Goal: Task Accomplishment & Management: Manage account settings

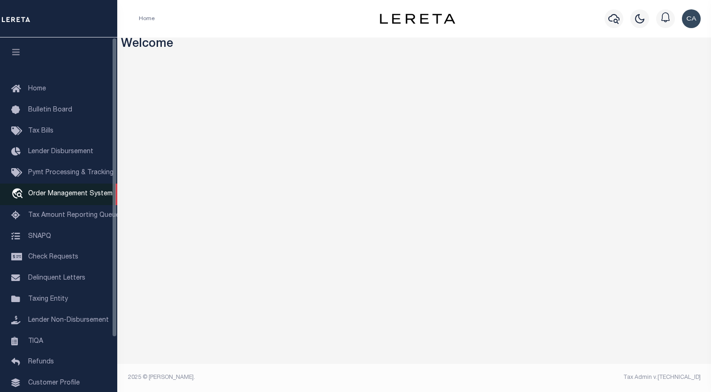
click at [65, 193] on span "Order Management System" at bounding box center [70, 194] width 84 height 7
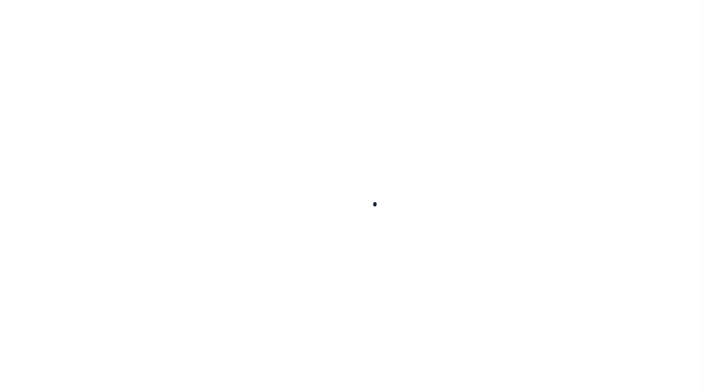
select select "200"
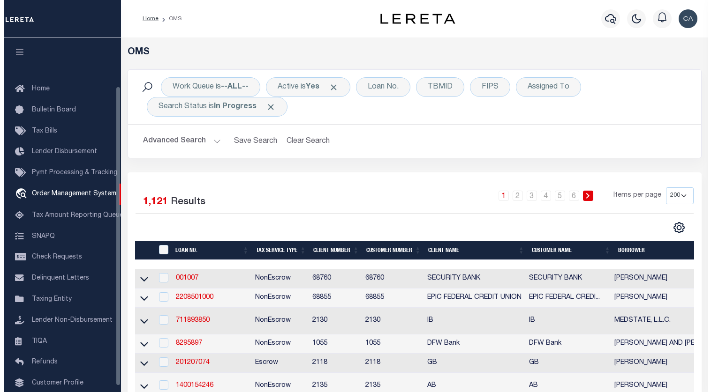
scroll to position [57, 0]
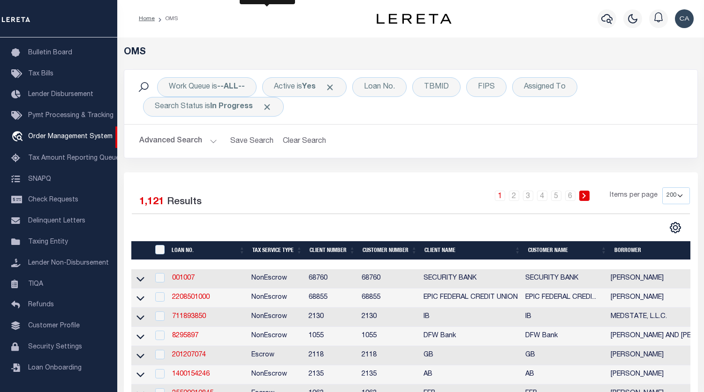
drag, startPoint x: 269, startPoint y: 106, endPoint x: 294, endPoint y: 98, distance: 26.0
click at [269, 106] on span "Click to Remove" at bounding box center [267, 107] width 10 height 10
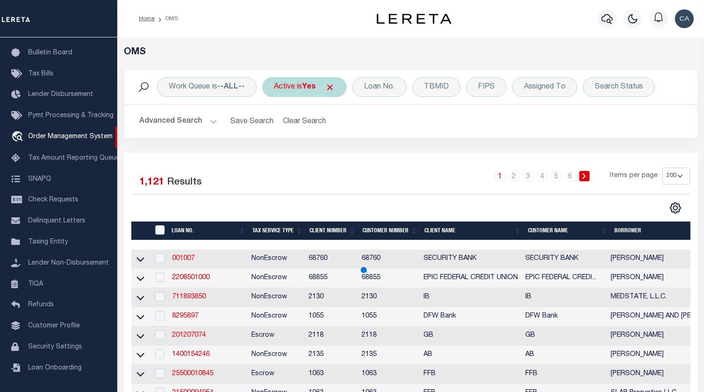
click at [335, 86] on span "Click to Remove" at bounding box center [330, 88] width 10 height 10
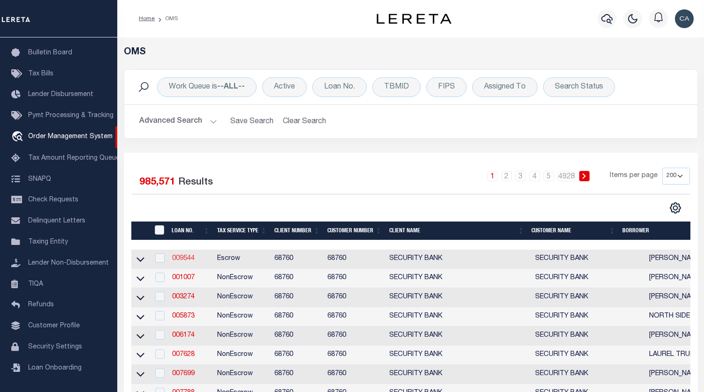
click at [192, 260] on link "009544" at bounding box center [183, 259] width 23 height 7
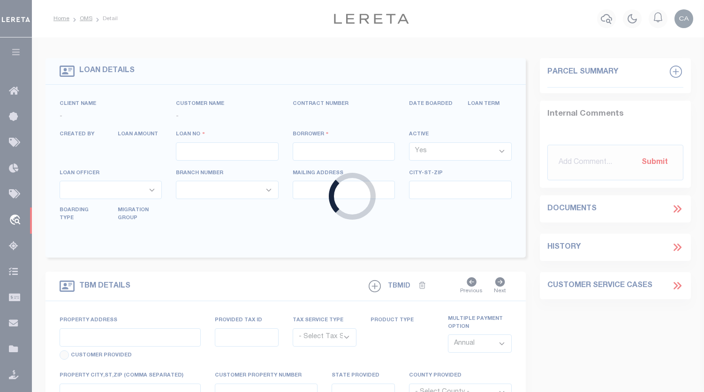
type input "009544"
type input "[PERSON_NAME]"
select select
type input "1218 SHERMAN"
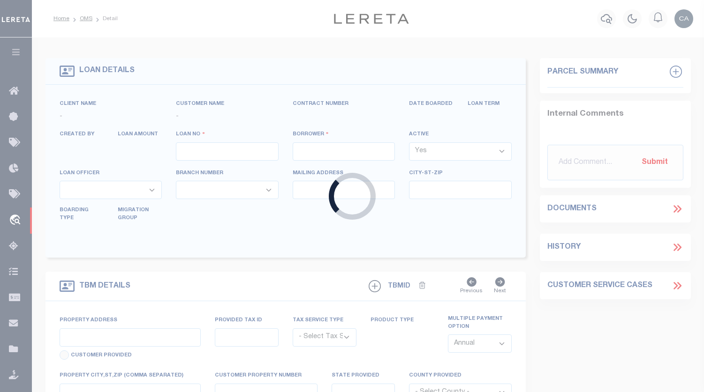
type input "WAYNE NE 68787"
select select
type input "1218 SHERMAN"
radio input "true"
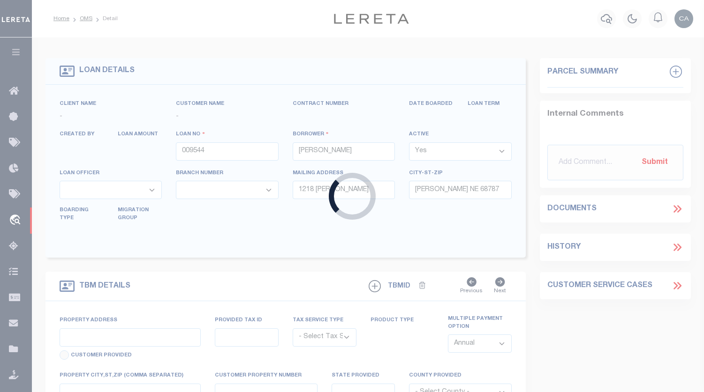
select select "Escrow"
select select
type input "WAYNE NE 68787"
type input "009544"
type input "NE"
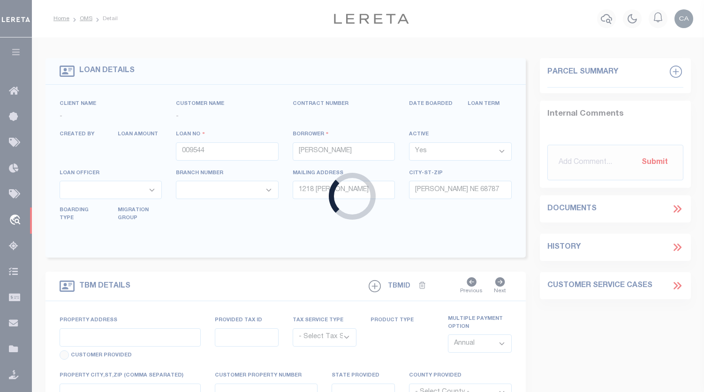
type textarea "UNVERIFIED CUSTOMER SUPPLIED APN 496700"
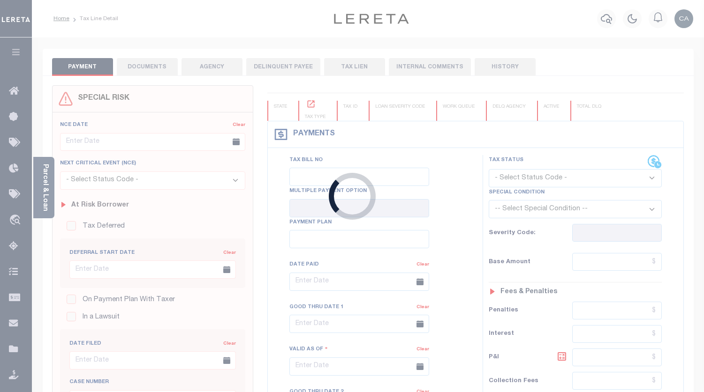
type input "[DATE]"
select select "NW2"
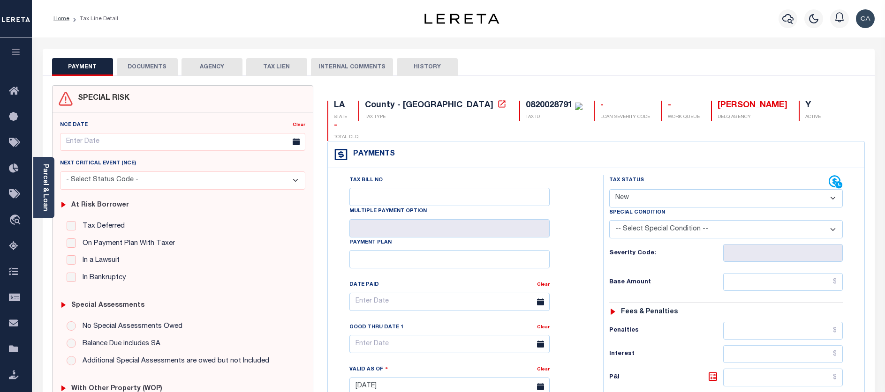
click at [159, 67] on button "DOCUMENTS" at bounding box center [147, 67] width 61 height 18
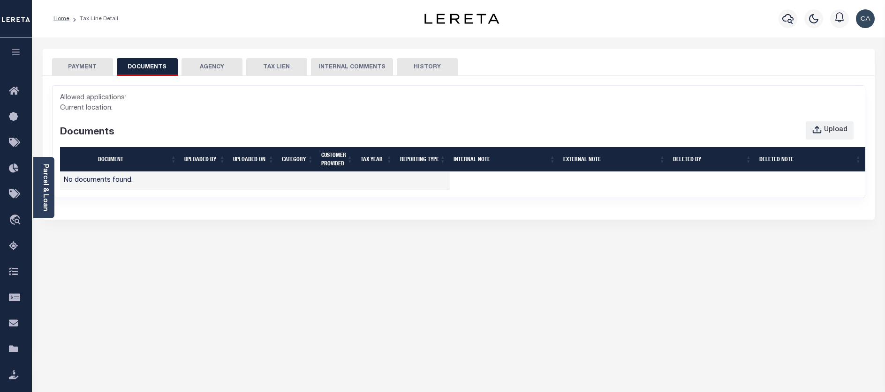
click at [208, 68] on button "AGENCY" at bounding box center [211, 67] width 61 height 18
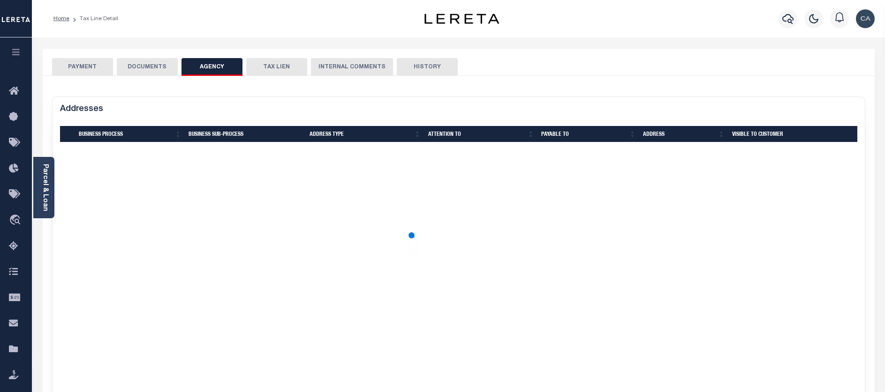
click at [272, 68] on button "TAX LIEN" at bounding box center [276, 67] width 61 height 18
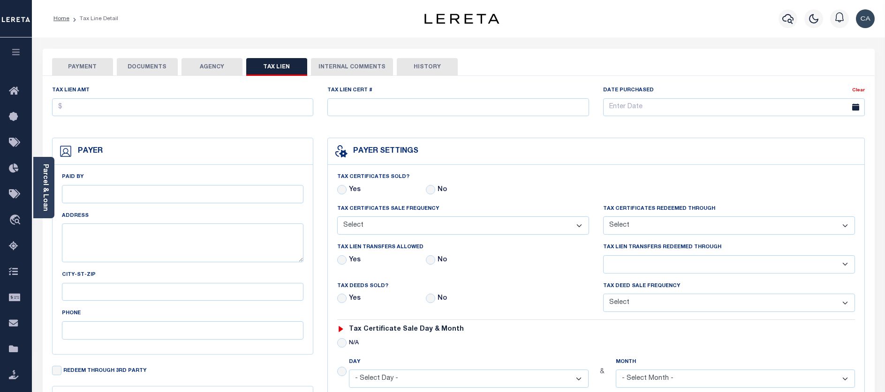
checkbox input "false"
radio input "true"
select select "Annually"
select select "Tax Collector"
radio input "true"
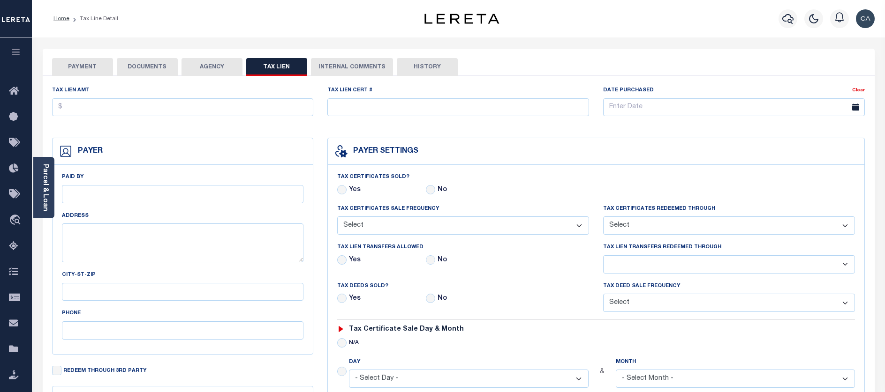
select select "Tax Collector"
radio input "true"
select select "Annually"
radio input "true"
select select "20"
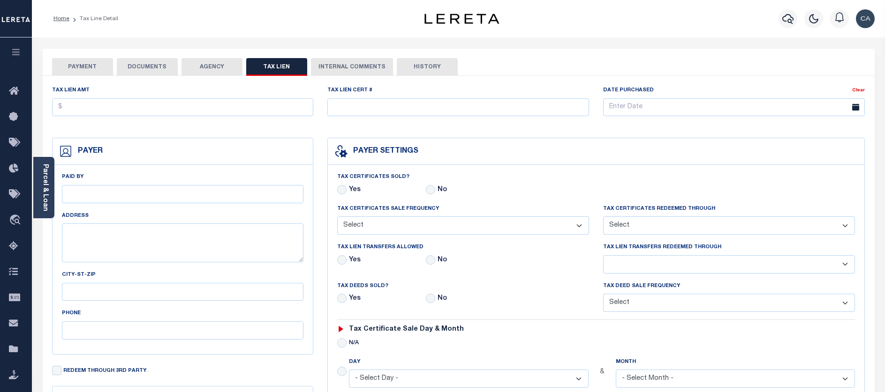
select select "8"
radio input "true"
select select "1"
select select "5"
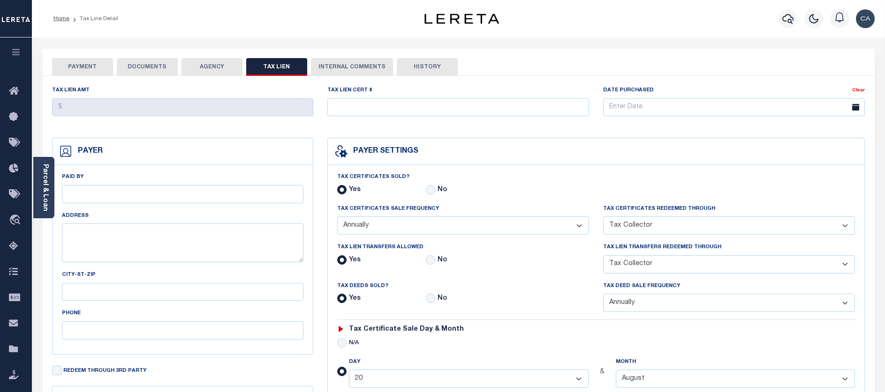
click at [197, 54] on div "PAYMENT DOCUMENTS AGENCY DELINQUENT PAYEE TAX LIEN" at bounding box center [459, 62] width 832 height 27
click at [165, 68] on button "DOCUMENTS" at bounding box center [147, 67] width 61 height 18
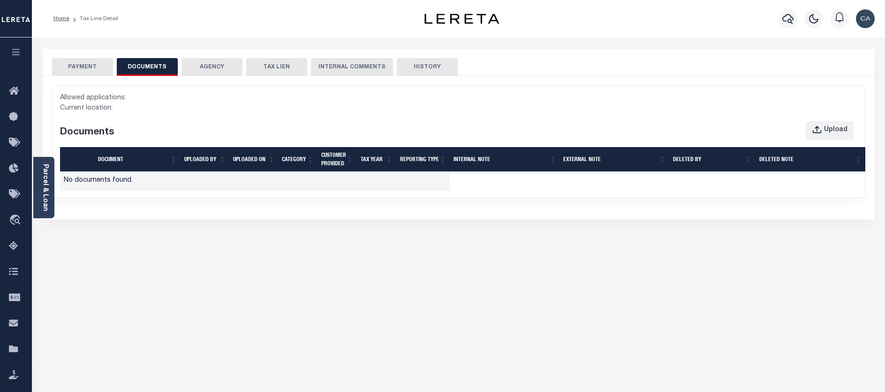
click at [96, 68] on button "PAYMENT" at bounding box center [82, 67] width 61 height 18
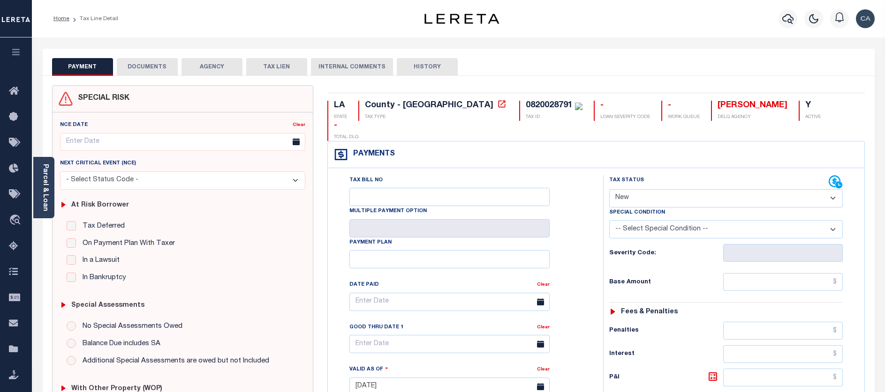
scroll to position [141, 0]
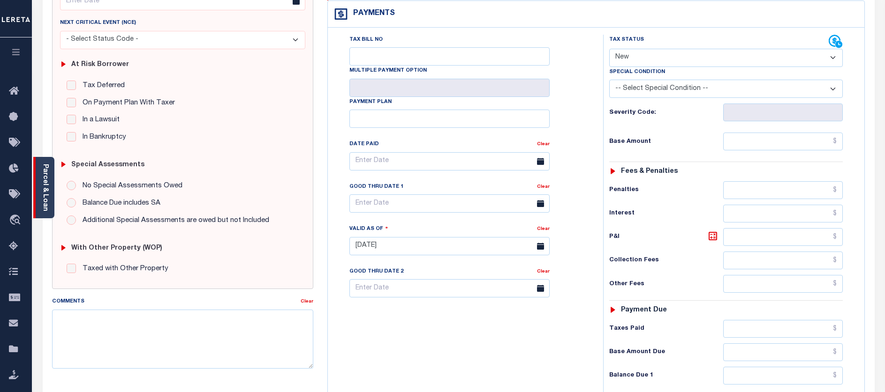
click at [42, 172] on link "Parcel & Loan" at bounding box center [45, 187] width 7 height 47
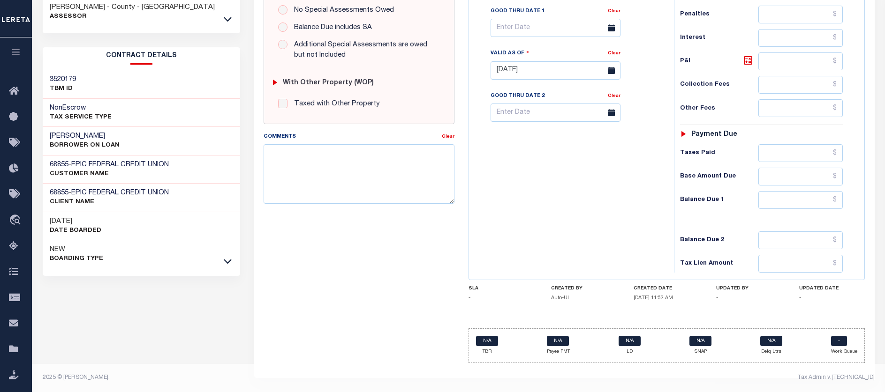
scroll to position [271, 0]
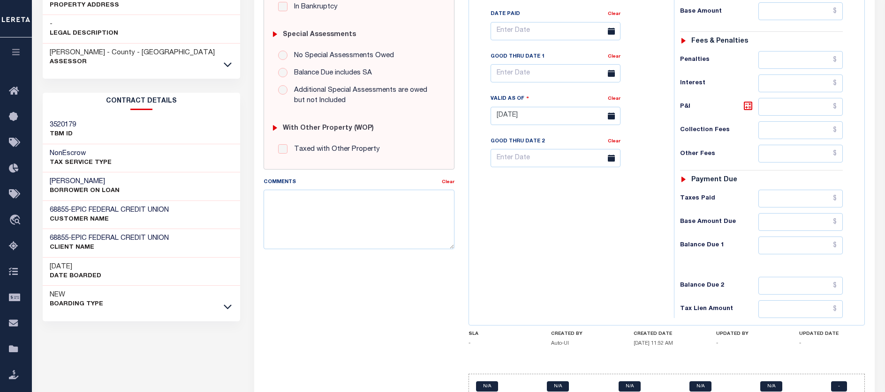
click at [57, 122] on h3 "3520179" at bounding box center [63, 125] width 26 height 9
copy h3 "3520179"
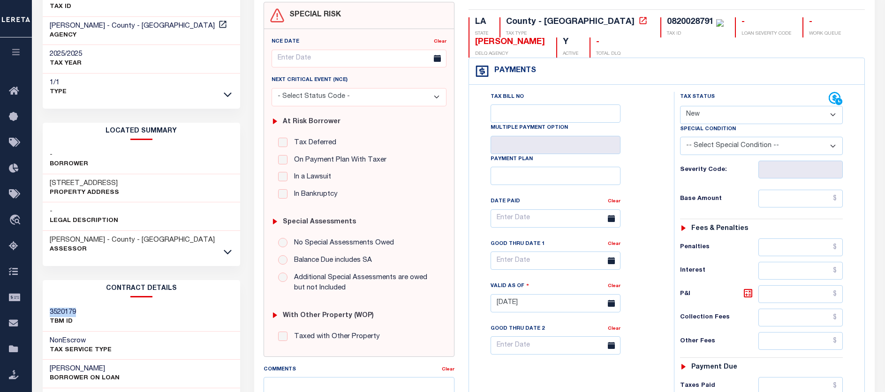
click at [25, 42] on button "button" at bounding box center [16, 54] width 32 height 32
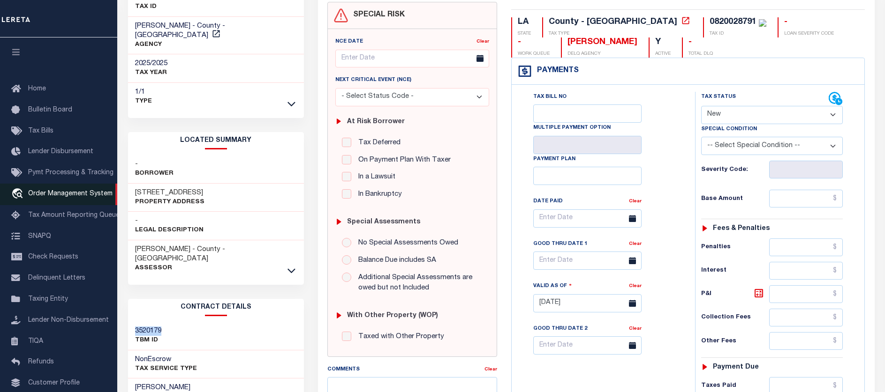
click at [83, 196] on span "Order Management System" at bounding box center [70, 194] width 84 height 7
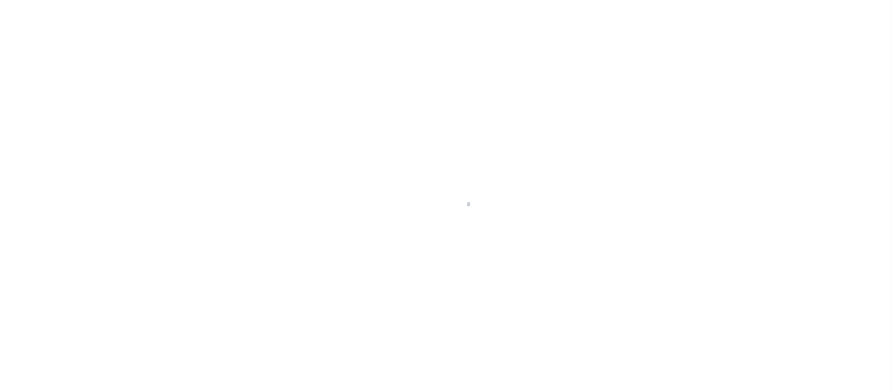
select select "200"
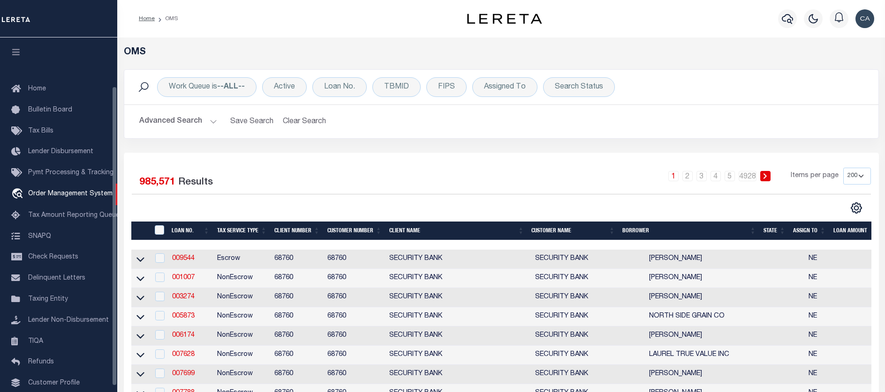
scroll to position [57, 0]
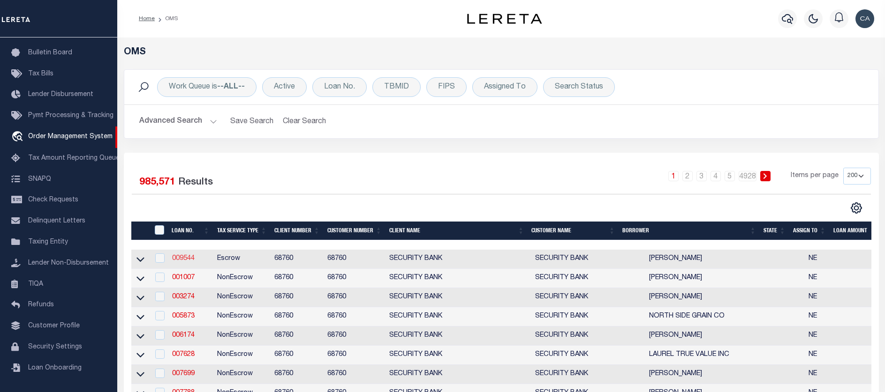
click at [183, 257] on link "009544" at bounding box center [183, 259] width 23 height 7
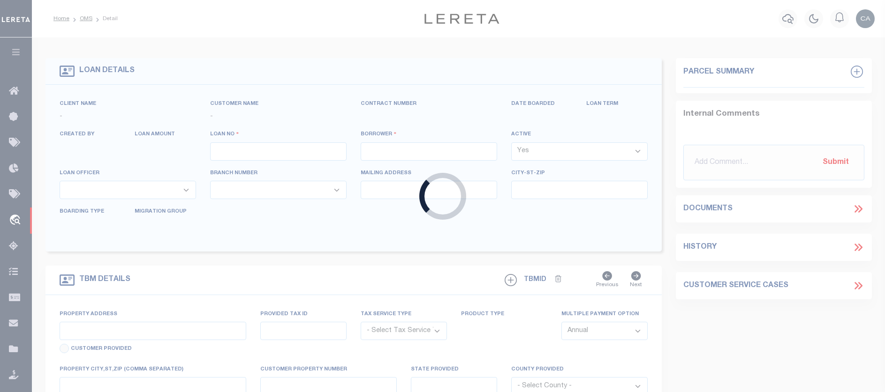
type input "009544"
type input "[PERSON_NAME]"
select select
type input "1218 SHERMAN"
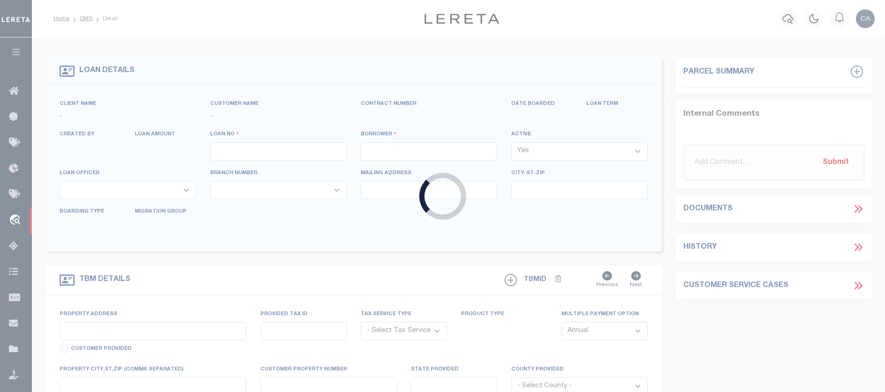
type input "WAYNE NE 68787"
select select
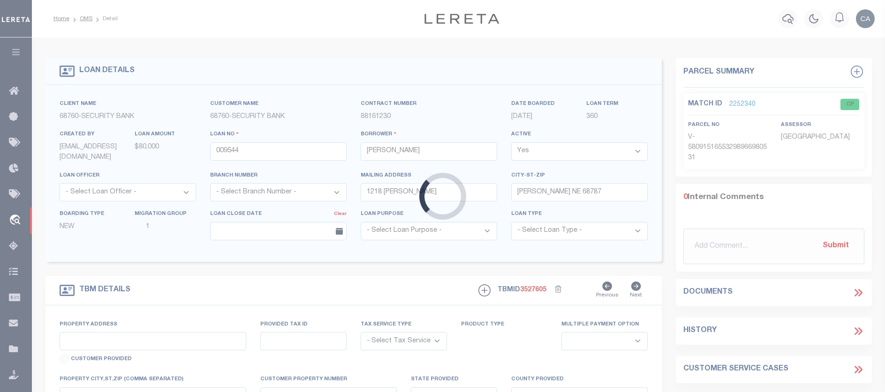
type input "1218 SHERMAN"
radio input "true"
select select "Escrow"
select select
type input "WAYNE NE 68787"
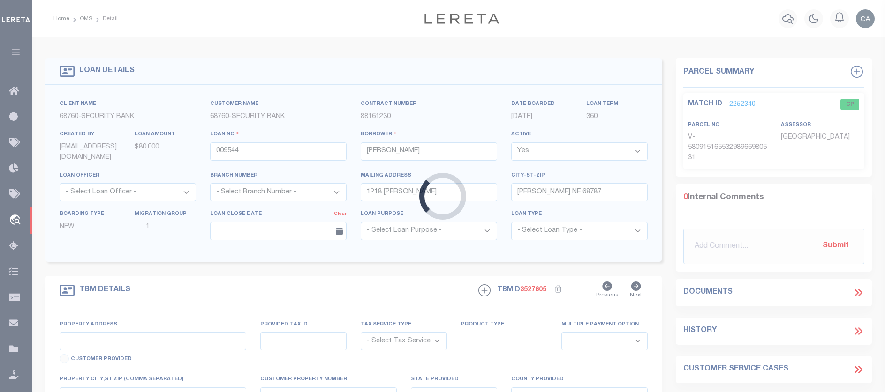
type input "009544"
type input "NE"
type textarea "UNVERIFIED CUSTOMER SUPPLIED APN 496700"
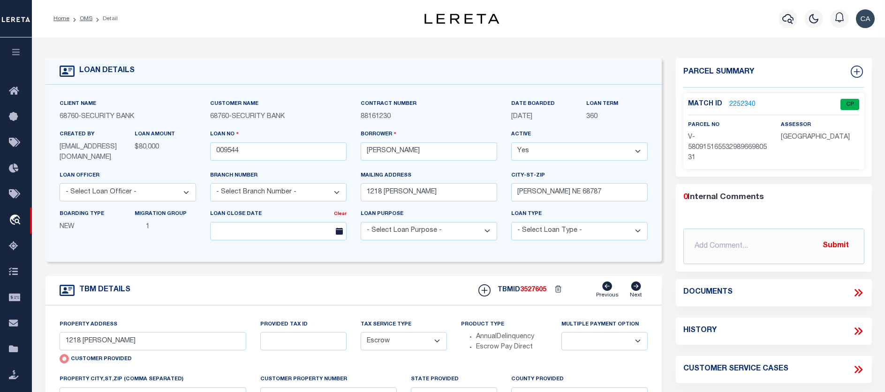
type input "2208501000"
type input "[PERSON_NAME]"
select select "NonEscrow"
type input "229 LAKE AVENUE"
type input "1302"
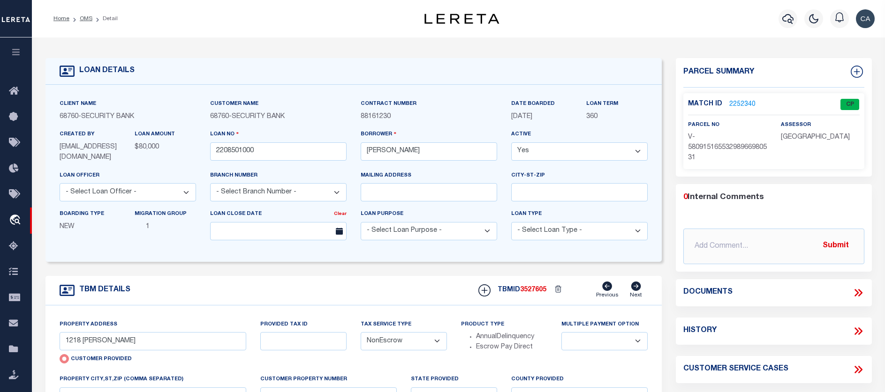
select select
type input "METAIRIE LA 70005"
type input "2208501000"
type input "LA"
select select "[GEOGRAPHIC_DATA]"
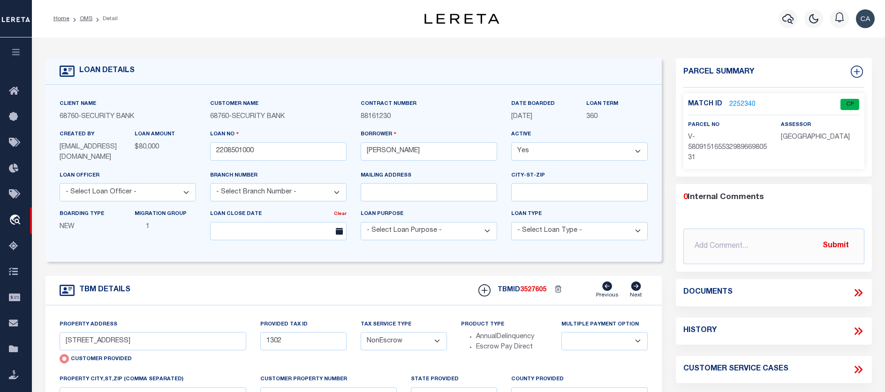
type textarea "THE EAST 1 4 OF THE NORTHWEST 1 4 OF THE SOUTHEAST 1 4 OF SECTION 31 TOWNSHIP30…"
type textarea "TAX ID Update last comment: test 2"
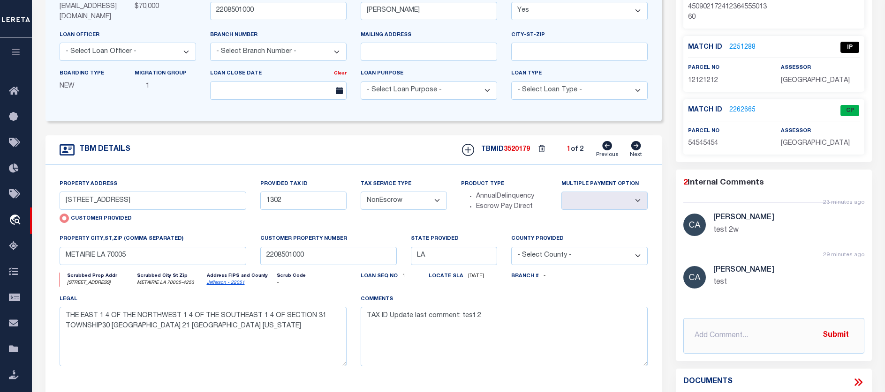
scroll to position [234, 0]
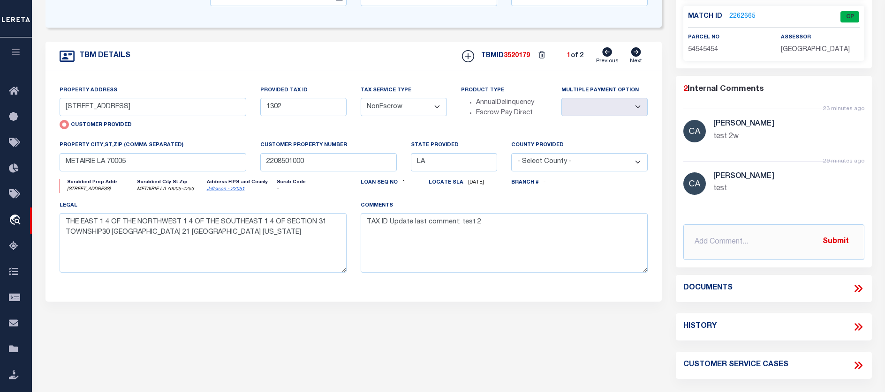
click at [858, 285] on icon at bounding box center [858, 289] width 12 height 12
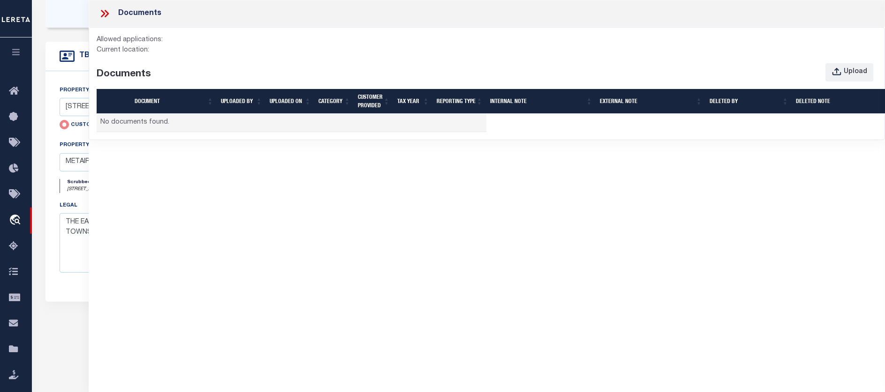
scroll to position [0, 0]
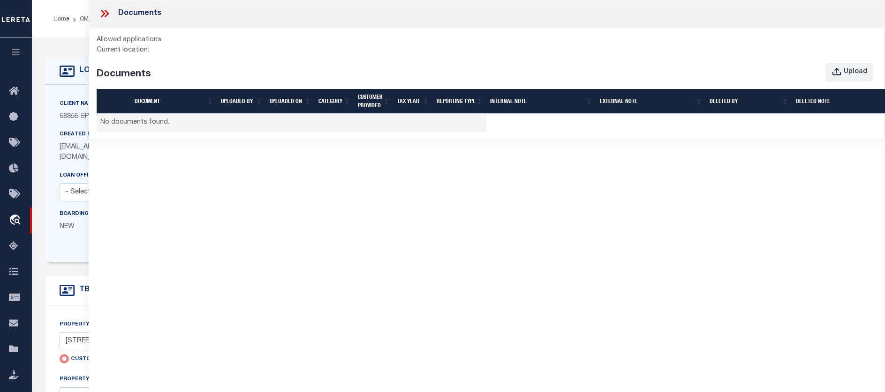
click at [561, 313] on div "Documents Allowed applications: Current location: Documents Upload Document UPL…" at bounding box center [487, 187] width 796 height 374
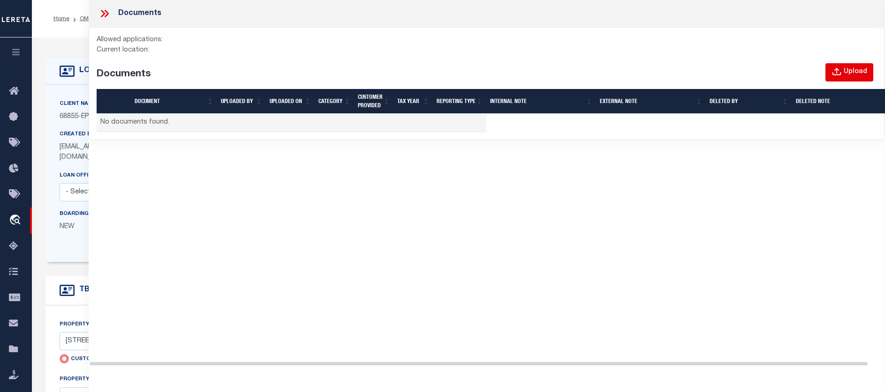
click at [865, 81] on button "Upload" at bounding box center [849, 72] width 48 height 18
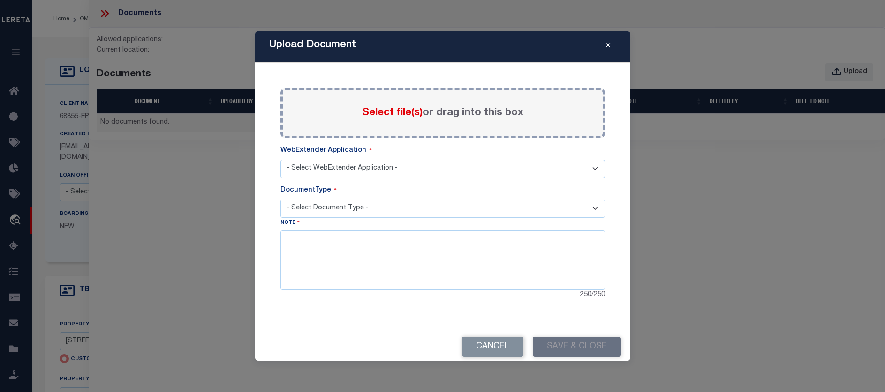
click at [398, 128] on div "Select file(s) or drag into this box" at bounding box center [442, 113] width 324 height 50
click at [399, 112] on span "Select file(s)" at bounding box center [392, 113] width 60 height 10
click at [0, 0] on input "Select file(s) or drag into this box" at bounding box center [0, 0] width 0 height 0
click at [354, 162] on select "- Select WebExtender Application -" at bounding box center [442, 169] width 324 height 18
click at [280, 160] on select "- Select WebExtender Application -" at bounding box center [442, 169] width 324 height 18
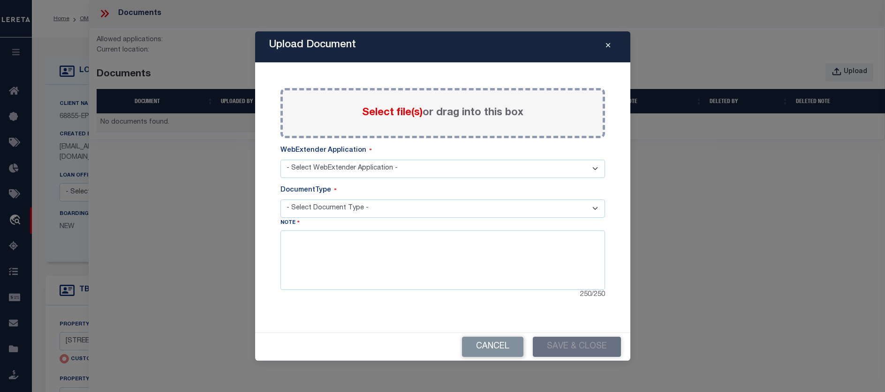
click at [350, 206] on select "- Select Document Type -" at bounding box center [442, 209] width 324 height 18
click at [280, 200] on select "- Select Document Type -" at bounding box center [442, 209] width 324 height 18
click at [339, 261] on textarea at bounding box center [442, 260] width 324 height 59
click at [381, 109] on span "Select file(s)" at bounding box center [392, 113] width 60 height 10
click at [0, 0] on input "Select file(s) or drag into this box" at bounding box center [0, 0] width 0 height 0
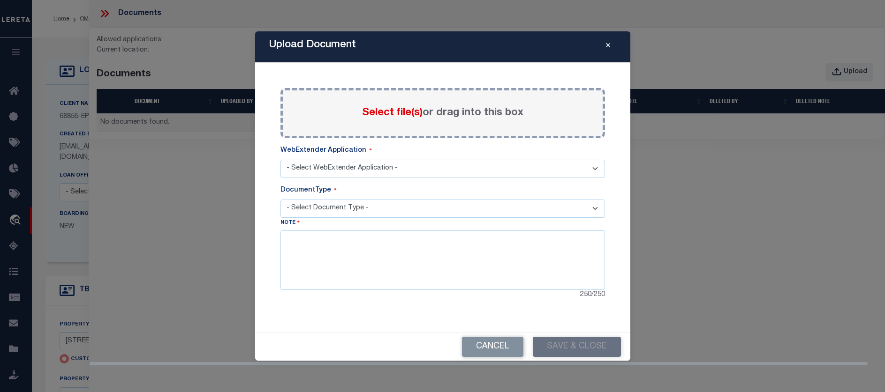
click at [610, 44] on button "Close" at bounding box center [608, 46] width 16 height 11
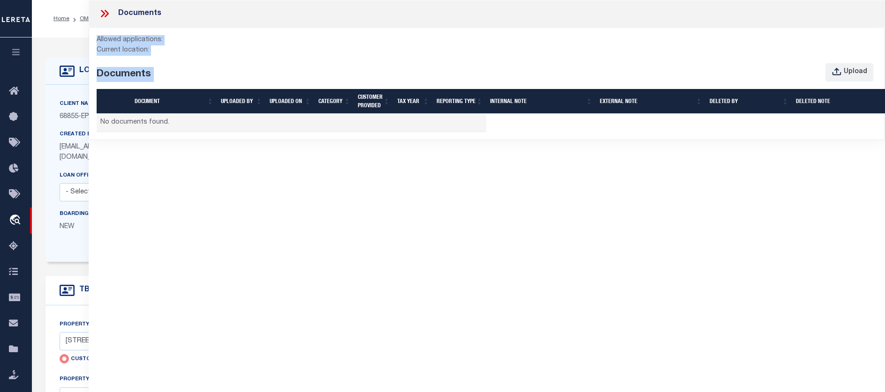
drag, startPoint x: 113, startPoint y: 39, endPoint x: 409, endPoint y: 235, distance: 354.5
click at [408, 234] on div "Documents Allowed applications: Current location: Documents Upload Document UPL…" at bounding box center [487, 187] width 796 height 374
click at [410, 236] on div "Documents Allowed applications: Current location: Documents Upload Document UPL…" at bounding box center [487, 187] width 796 height 374
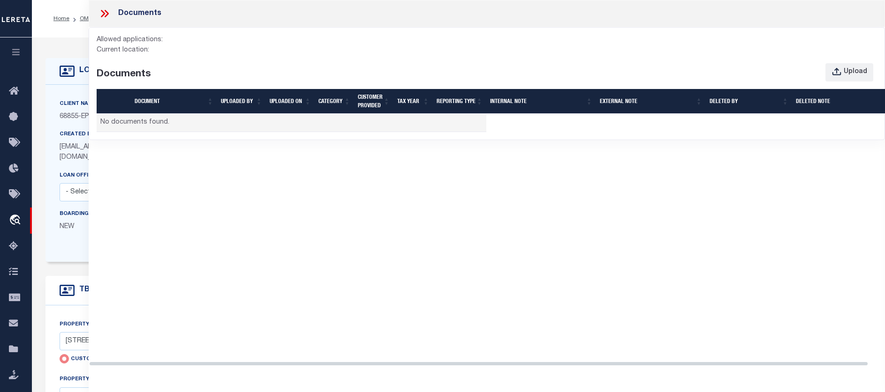
click at [108, 15] on icon at bounding box center [104, 14] width 12 height 12
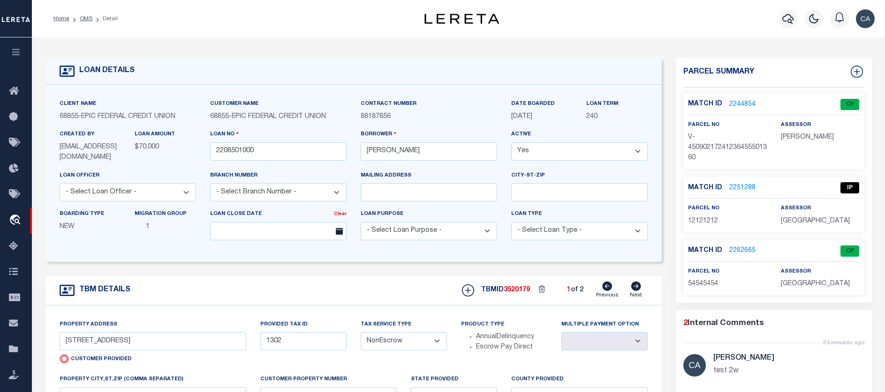
click at [737, 249] on link "2262665" at bounding box center [742, 251] width 26 height 10
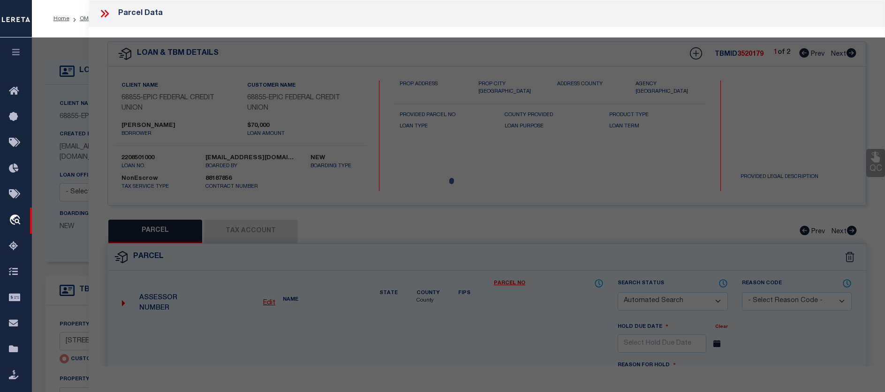
checkbox input "false"
select select "CP"
select select "099"
select select "ATL"
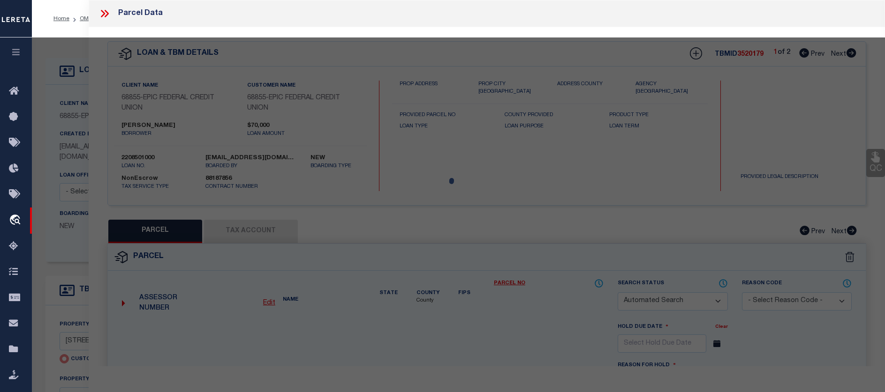
select select "ADD"
type textarea "test 2"
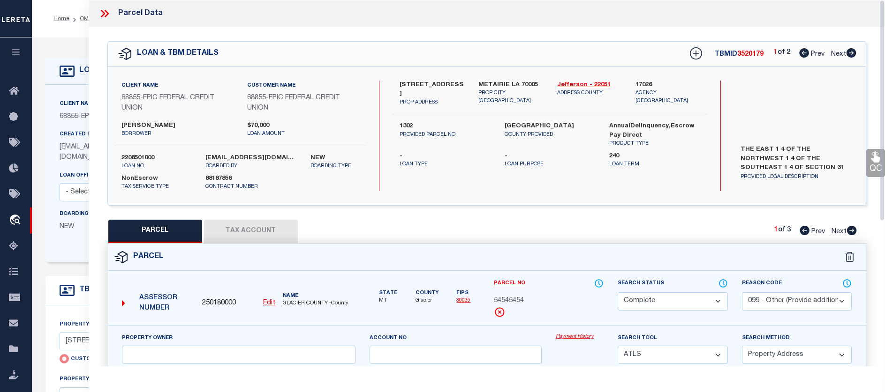
click at [107, 17] on icon at bounding box center [104, 14] width 12 height 12
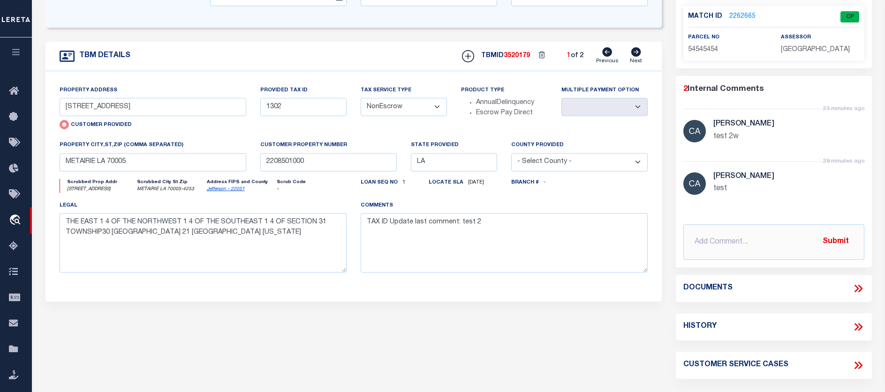
scroll to position [375, 0]
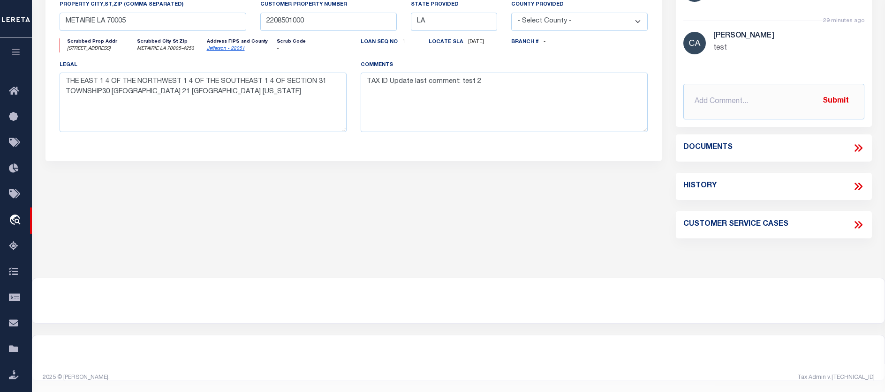
click at [858, 179] on div "History" at bounding box center [774, 186] width 196 height 27
click at [858, 185] on icon at bounding box center [858, 187] width 12 height 12
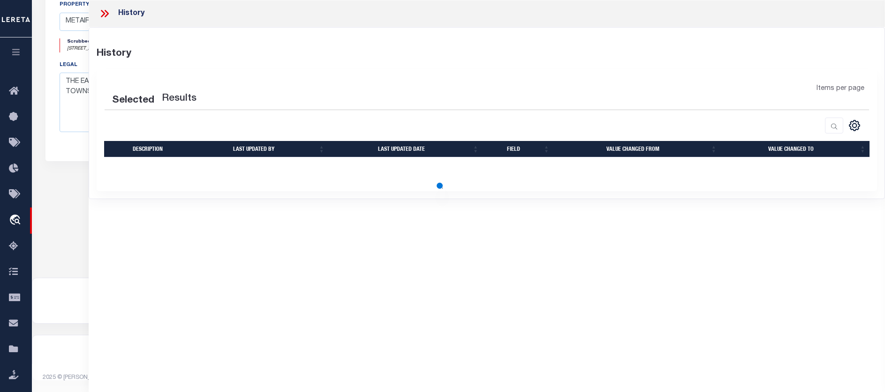
select select "100"
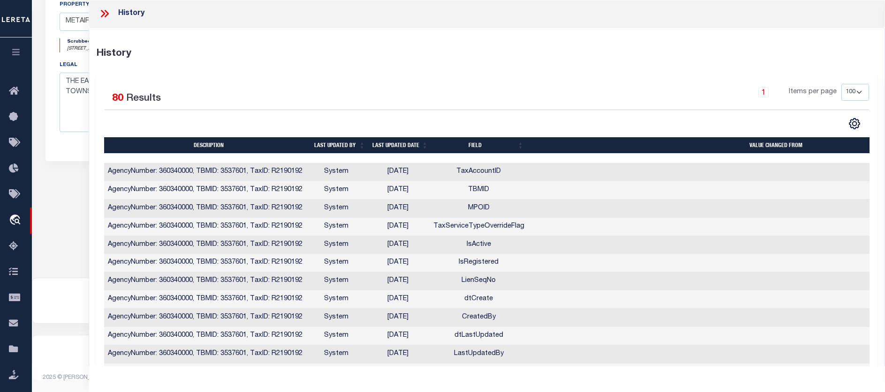
click at [363, 150] on th "Last updated by" at bounding box center [339, 145] width 60 height 16
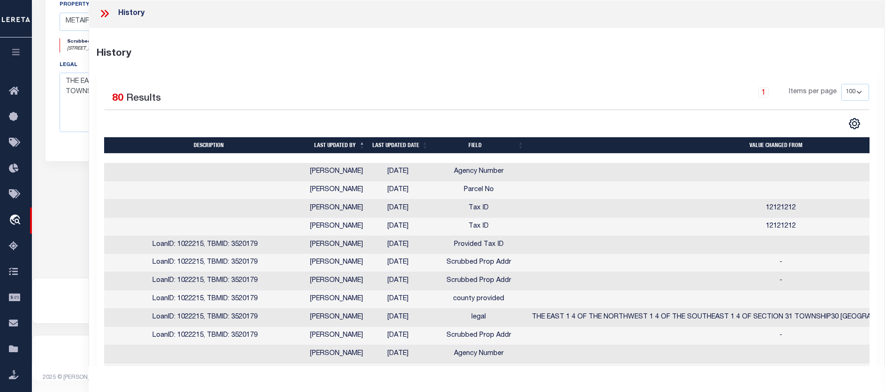
click at [362, 151] on th "Last updated by" at bounding box center [339, 145] width 60 height 16
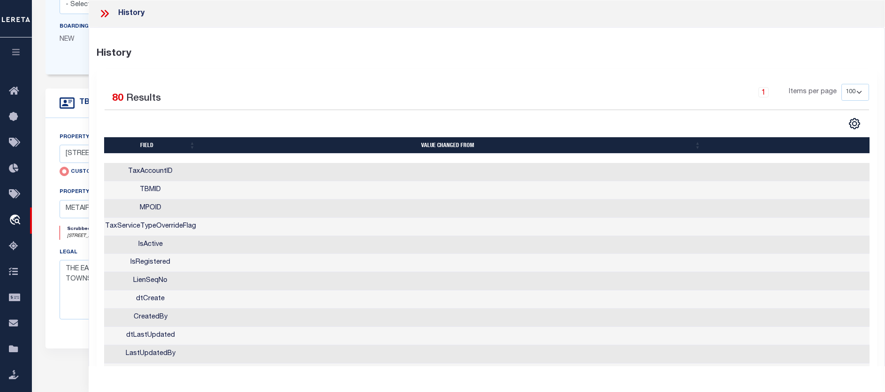
scroll to position [0, 375]
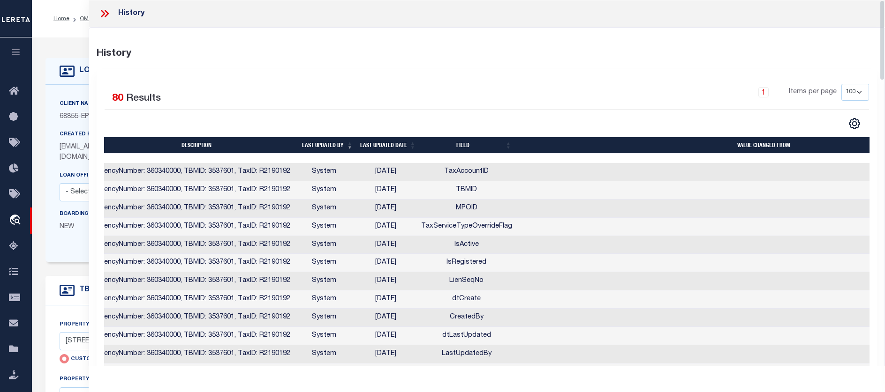
click at [102, 0] on html "Home OMS Detail" at bounding box center [442, 384] width 885 height 768
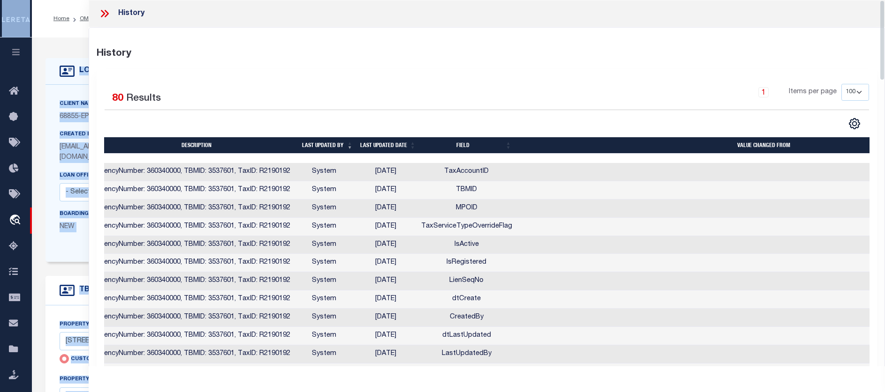
click at [103, 7] on div "History" at bounding box center [487, 13] width 796 height 27
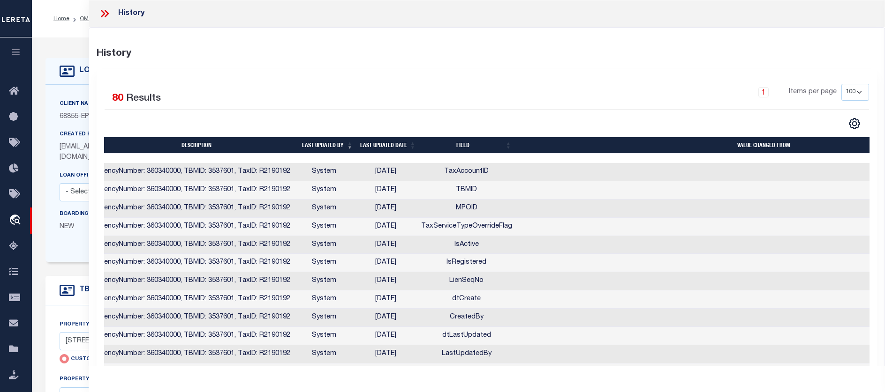
click at [97, 11] on div "History" at bounding box center [487, 13] width 796 height 27
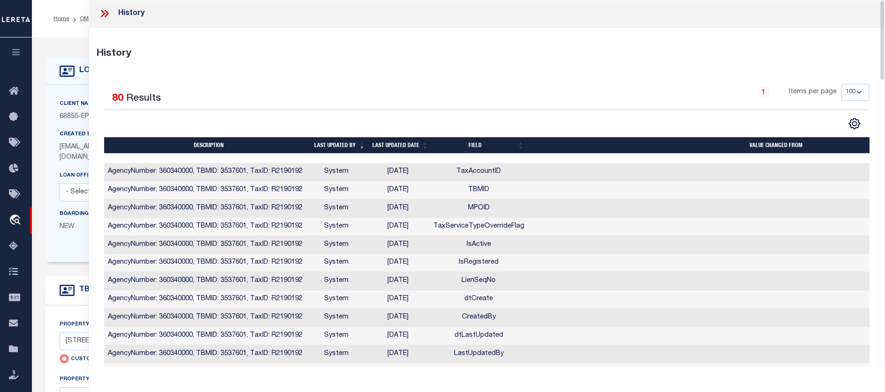
click at [115, 8] on div at bounding box center [108, 14] width 20 height 12
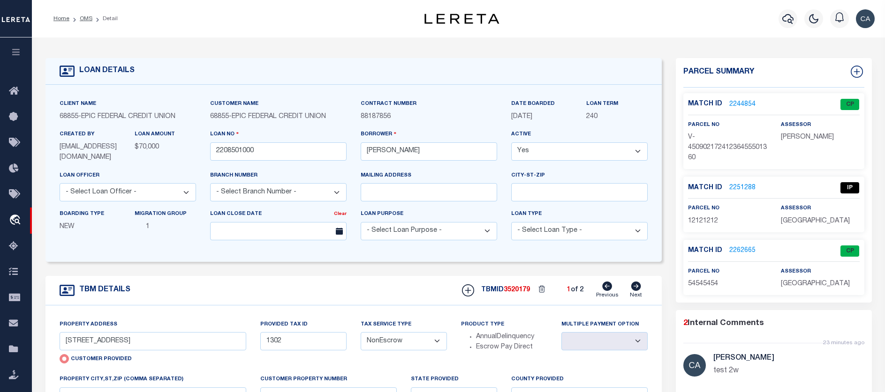
click at [106, 14] on ol "Home OMS Detail" at bounding box center [85, 19] width 79 height 20
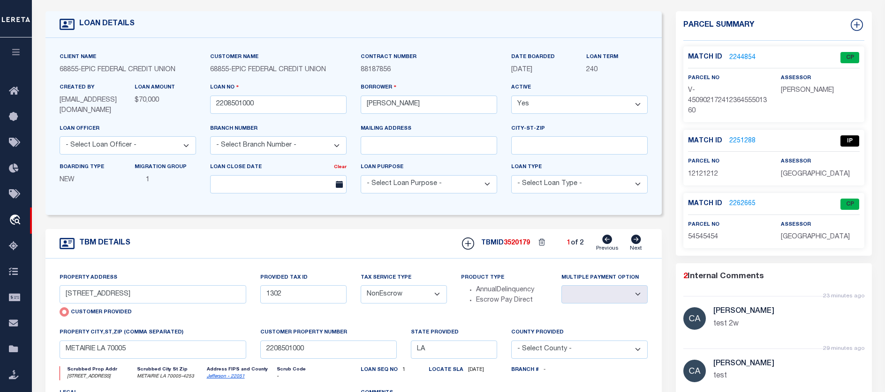
scroll to position [94, 0]
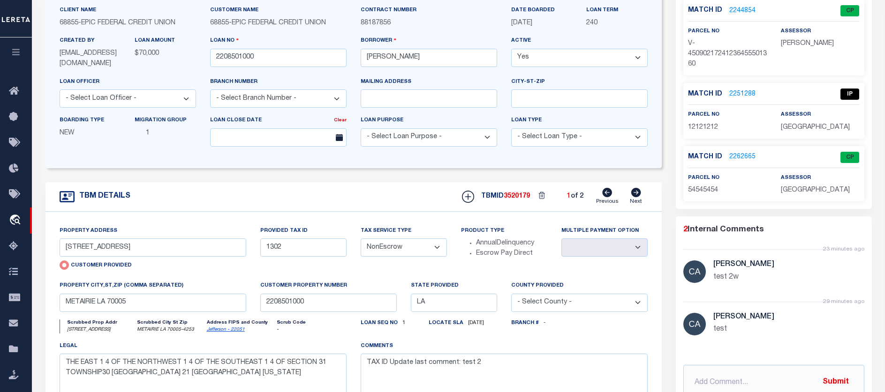
click at [636, 195] on div "TBM DETAILS TBMID 3520179 1 of 2 Next" at bounding box center [353, 197] width 616 height 30
click at [636, 197] on icon at bounding box center [636, 192] width 10 height 9
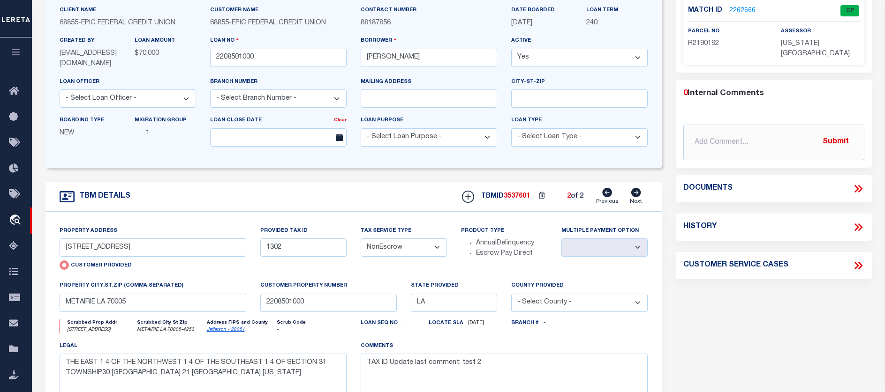
type input "13875 SW MERIDIAN ST UNIT 141"
type input "1234"
select select "Escrow"
type input "BEAVERTON OR 97005-2483"
type input "OR"
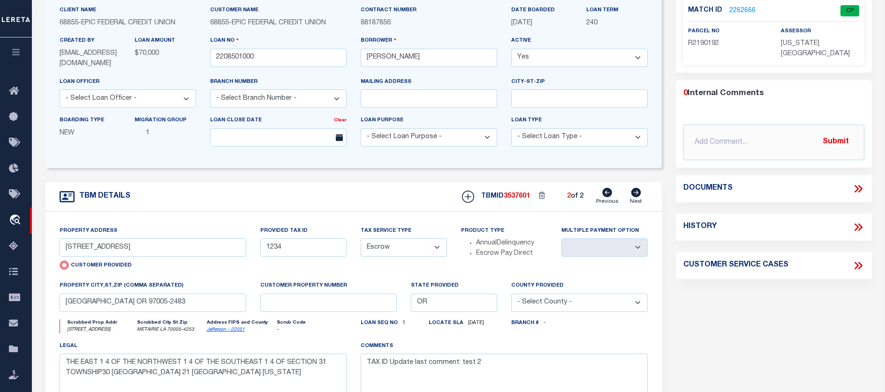
select select
type textarea "test comment"
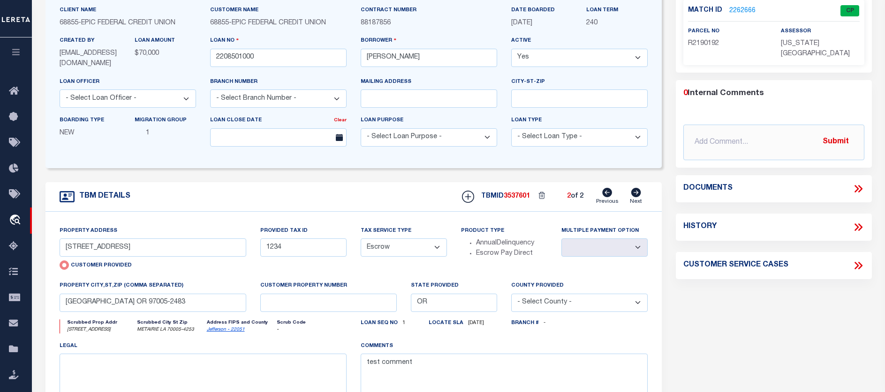
select select "1"
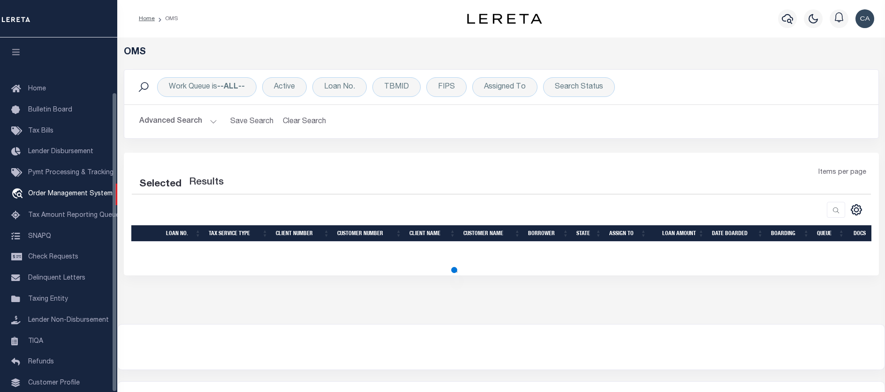
scroll to position [64, 0]
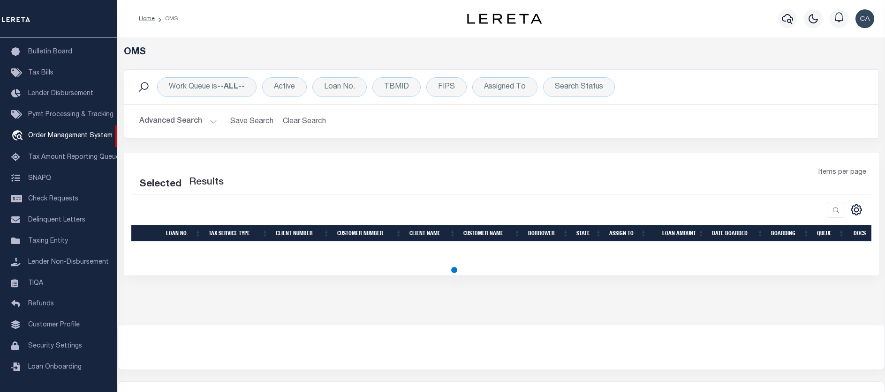
select select "200"
